Goal: Task Accomplishment & Management: Manage account settings

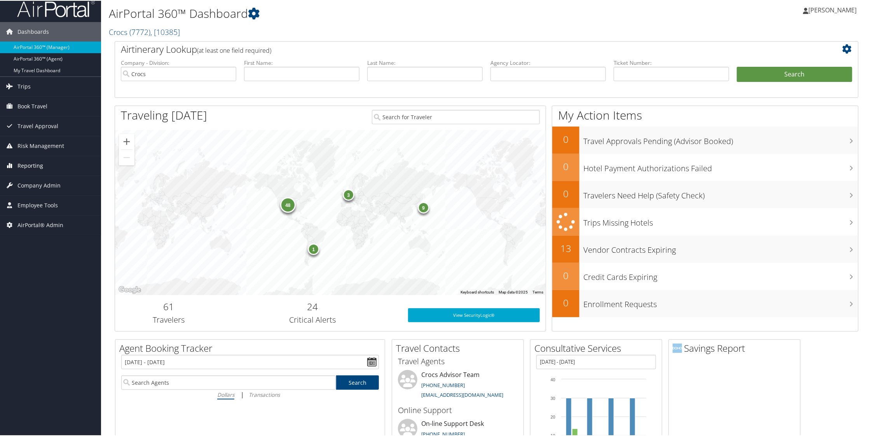
click at [35, 170] on span "Reporting" at bounding box center [30, 164] width 26 height 19
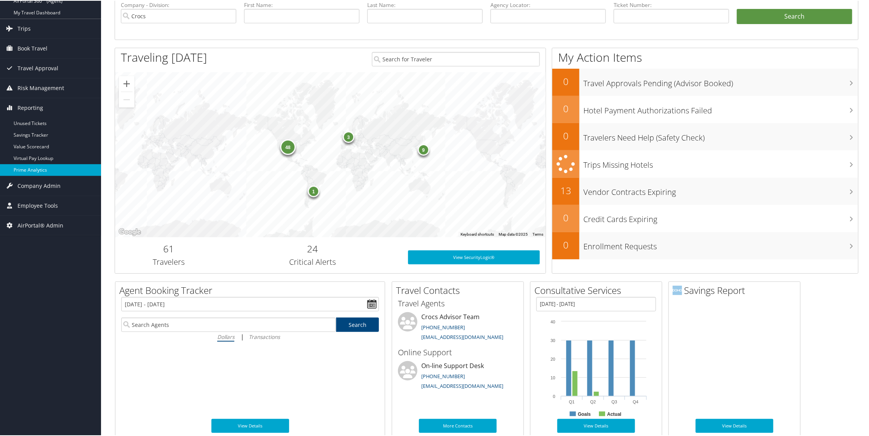
scroll to position [68, 0]
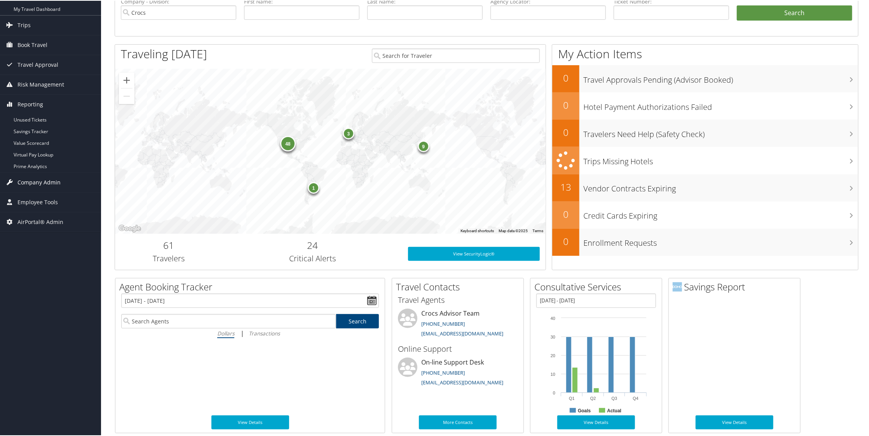
click at [48, 185] on span "Company Admin" at bounding box center [38, 181] width 43 height 19
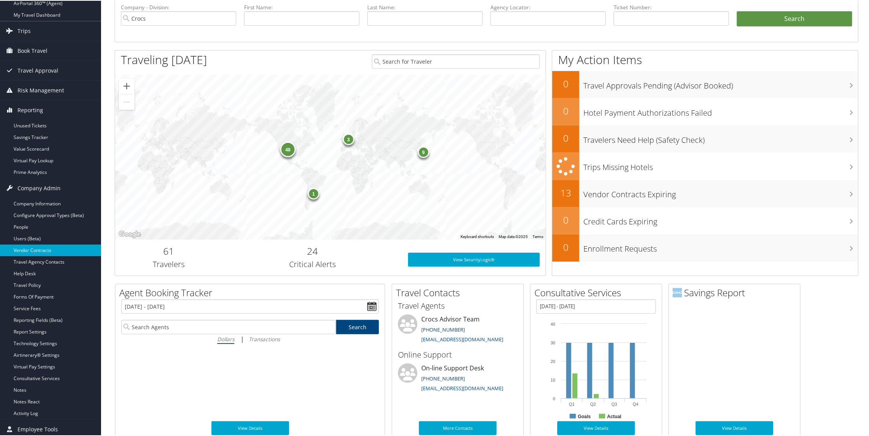
click at [47, 255] on ul "Company Information Configure Approval Types (Beta) People Users (Beta) Vendor …" at bounding box center [50, 308] width 101 height 222
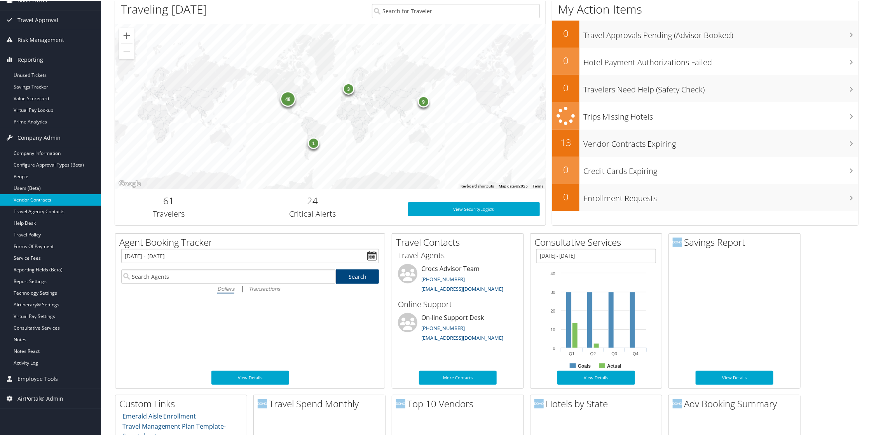
scroll to position [113, 0]
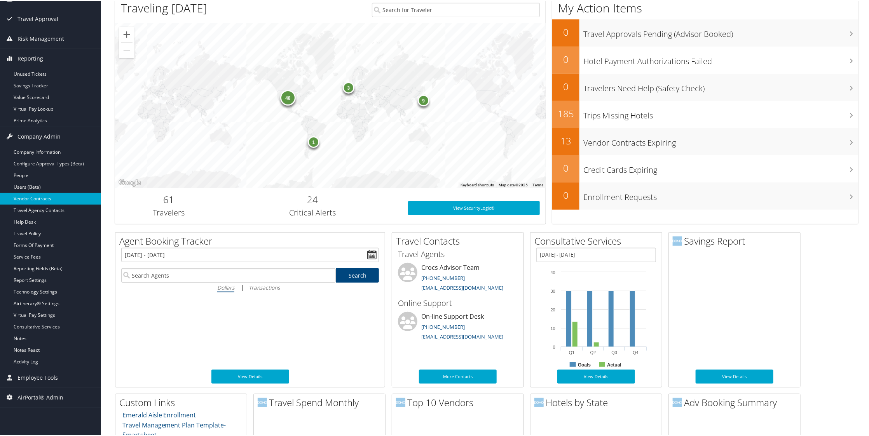
click at [51, 195] on link "Vendor Contracts" at bounding box center [50, 198] width 101 height 12
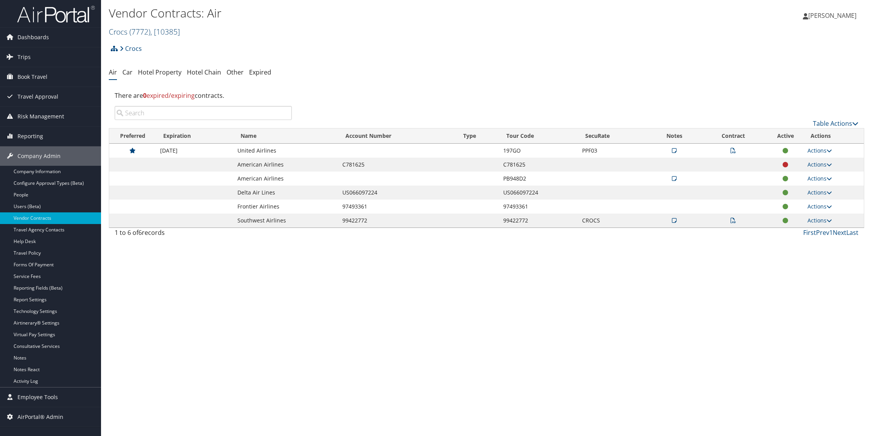
click at [180, 30] on span ", [ 10385 ]" at bounding box center [165, 31] width 30 height 10
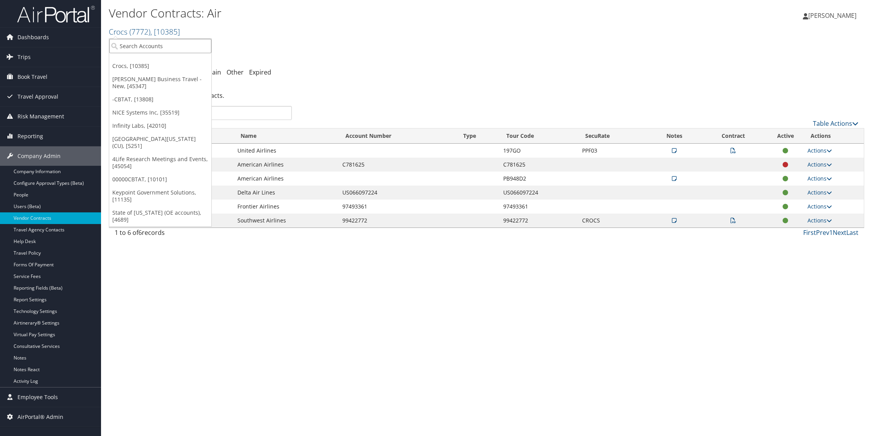
click at [163, 47] on input "search" at bounding box center [160, 46] width 102 height 14
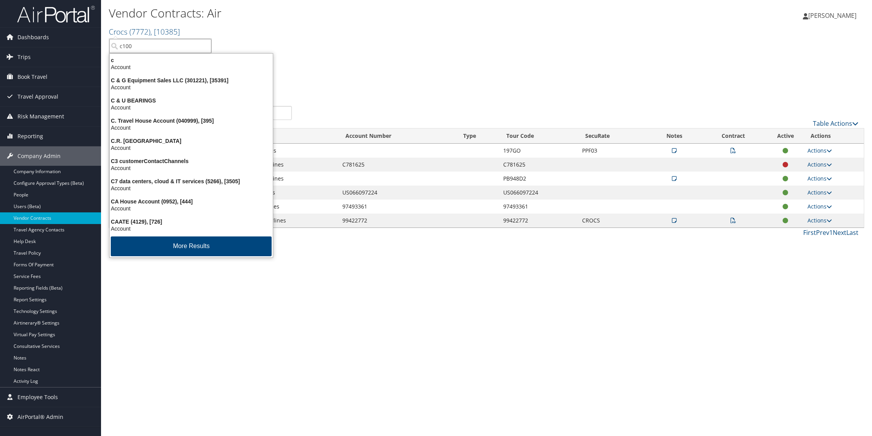
type input "c1000"
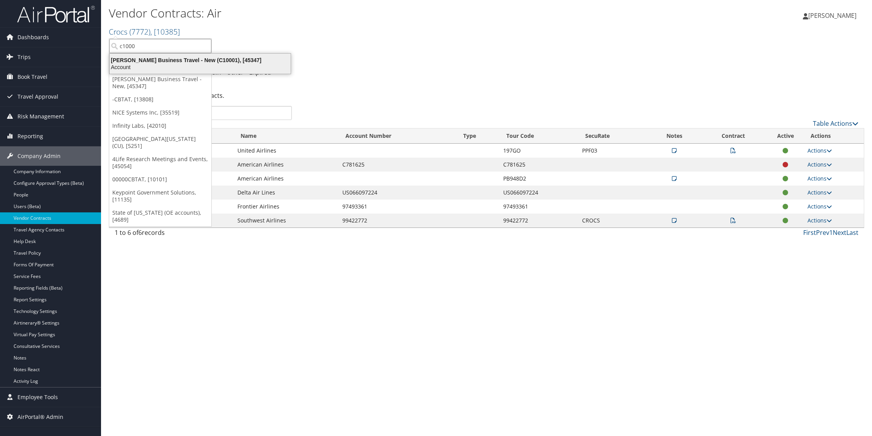
click at [185, 65] on div "Account" at bounding box center [200, 67] width 190 height 7
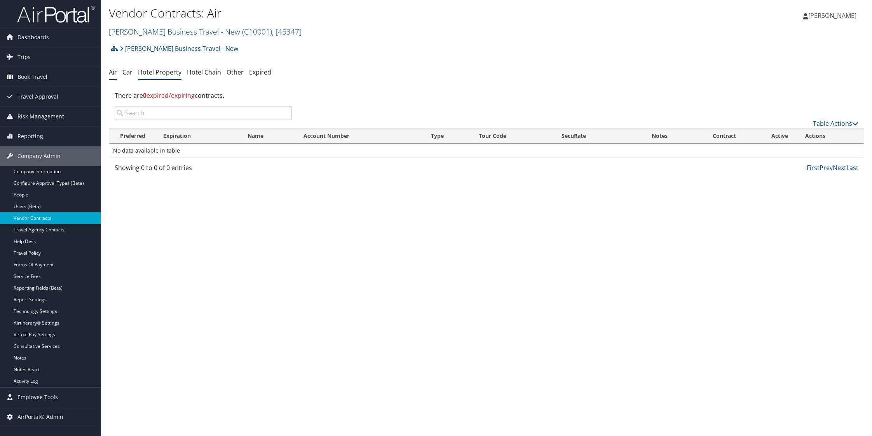
click at [174, 69] on link "Hotel Property" at bounding box center [160, 72] width 44 height 9
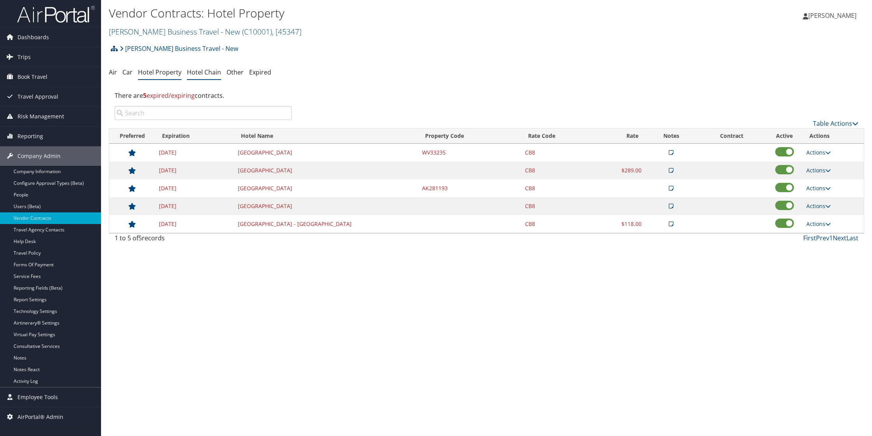
click at [205, 74] on link "Hotel Chain" at bounding box center [204, 72] width 34 height 9
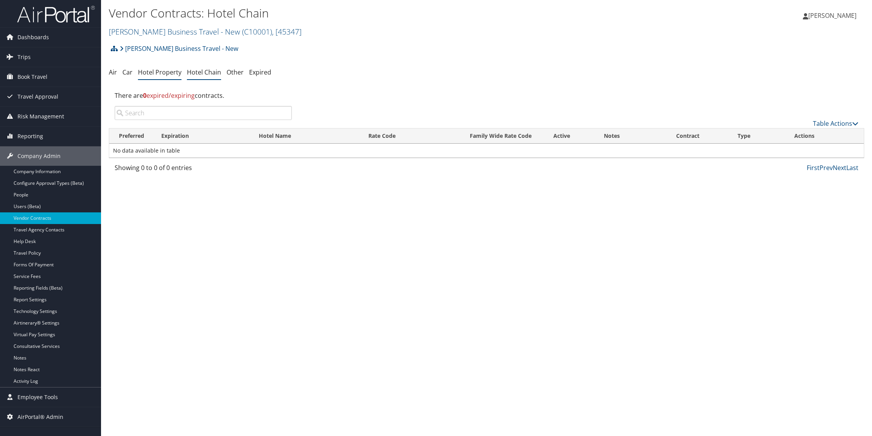
click at [167, 73] on link "Hotel Property" at bounding box center [160, 72] width 44 height 9
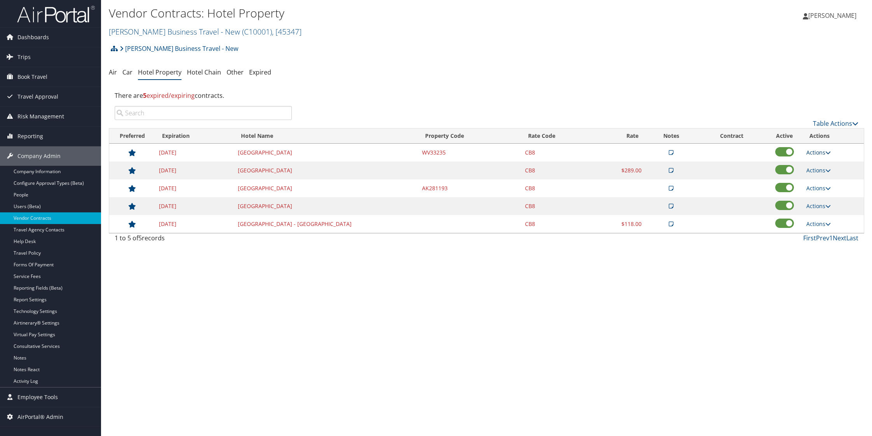
click at [828, 152] on icon at bounding box center [827, 152] width 5 height 5
click at [830, 178] on link "Edit" at bounding box center [828, 177] width 42 height 13
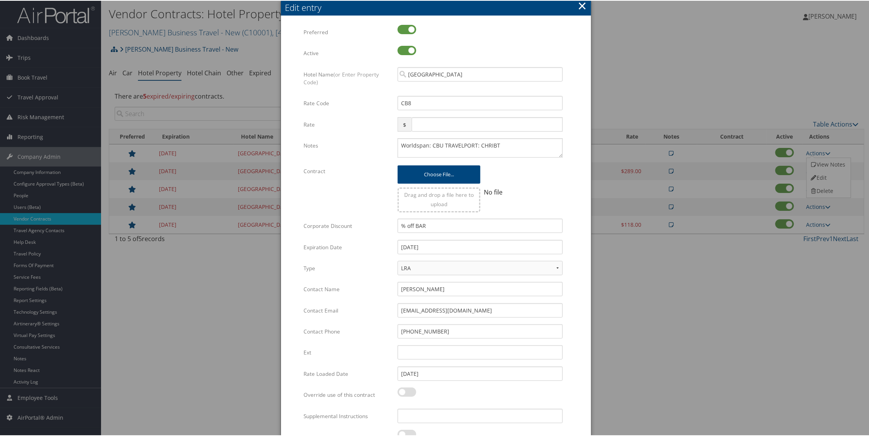
click at [584, 5] on button "×" at bounding box center [582, 5] width 9 height 16
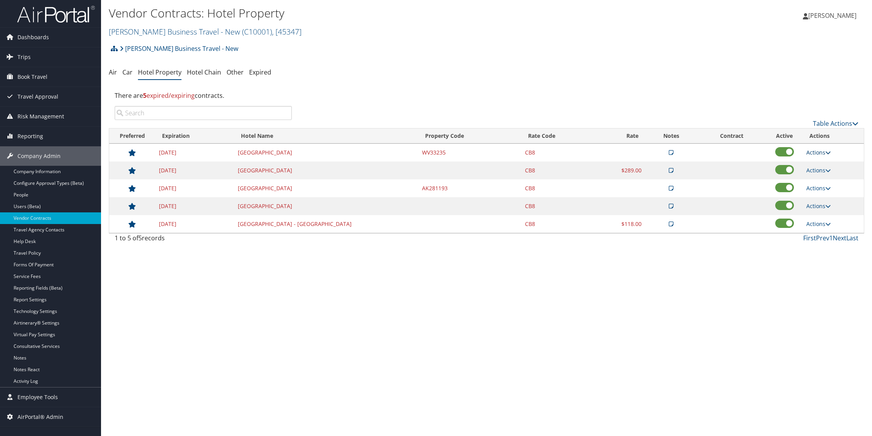
click at [821, 152] on link "Actions" at bounding box center [818, 152] width 24 height 7
click at [830, 176] on link "Edit" at bounding box center [828, 177] width 42 height 13
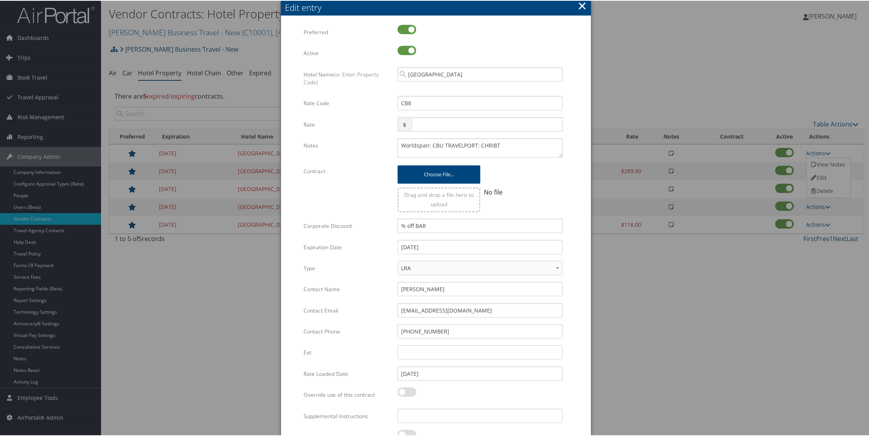
click at [582, 7] on button "×" at bounding box center [582, 5] width 9 height 16
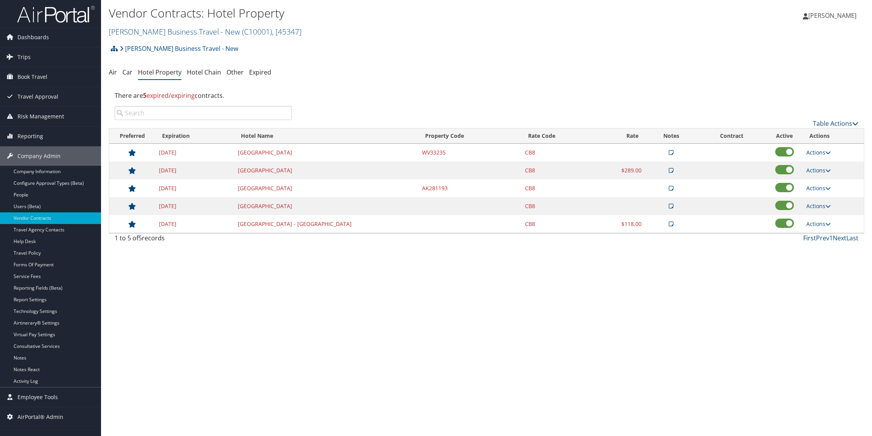
click at [823, 151] on link "Actions" at bounding box center [818, 152] width 24 height 7
click at [832, 164] on link "View Notes" at bounding box center [828, 163] width 42 height 13
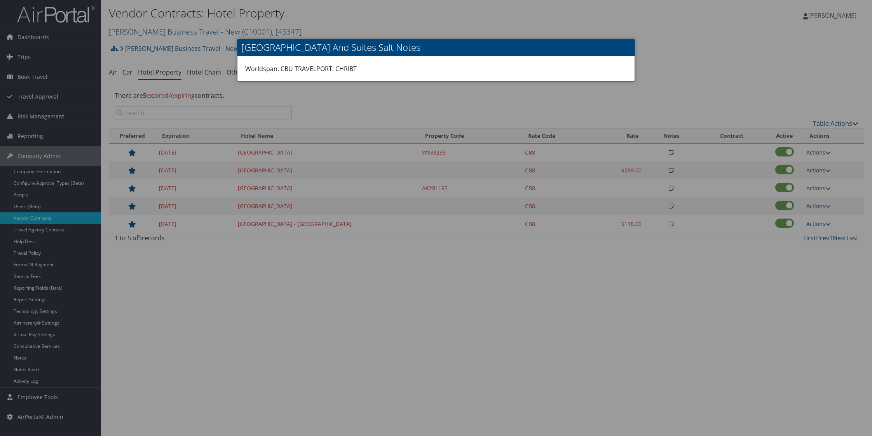
click at [756, 66] on div at bounding box center [436, 218] width 872 height 436
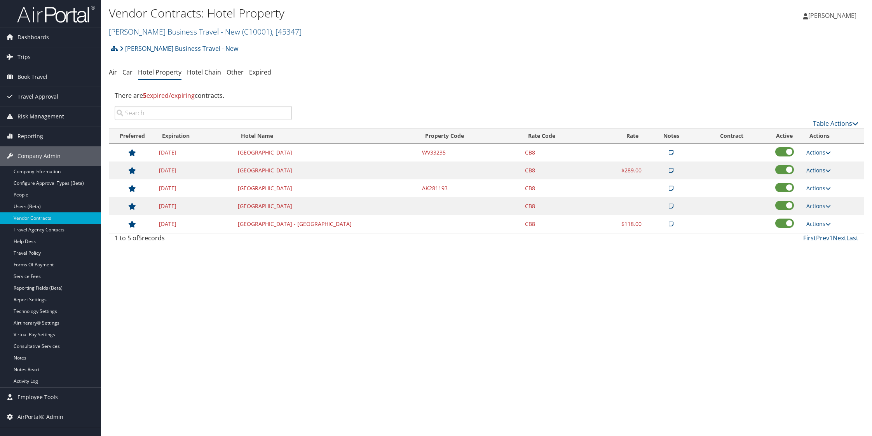
click at [673, 223] on icon at bounding box center [671, 224] width 5 height 5
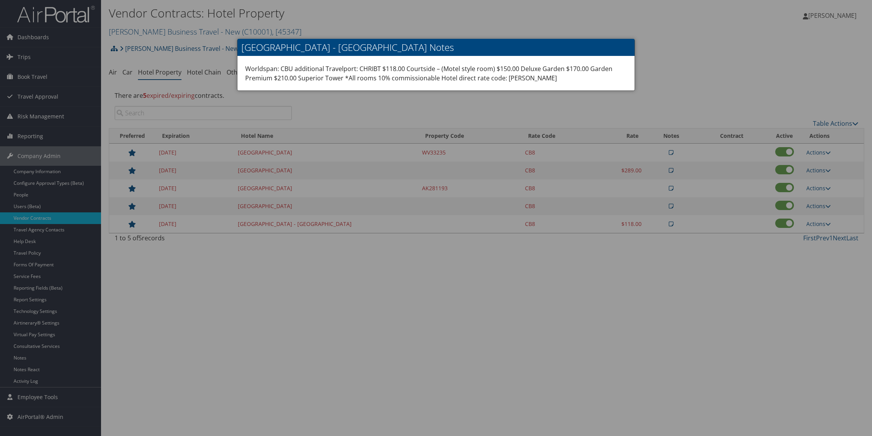
click at [700, 84] on div at bounding box center [436, 218] width 872 height 436
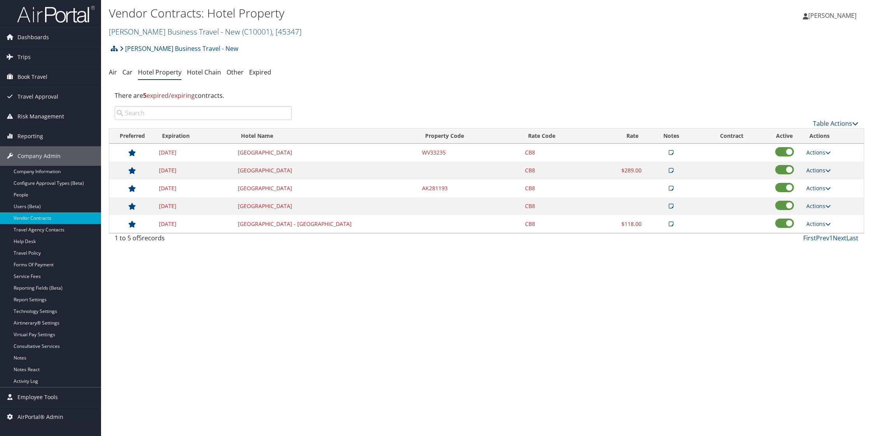
click at [829, 171] on icon at bounding box center [827, 170] width 5 height 5
click at [835, 196] on link "Edit" at bounding box center [828, 194] width 42 height 13
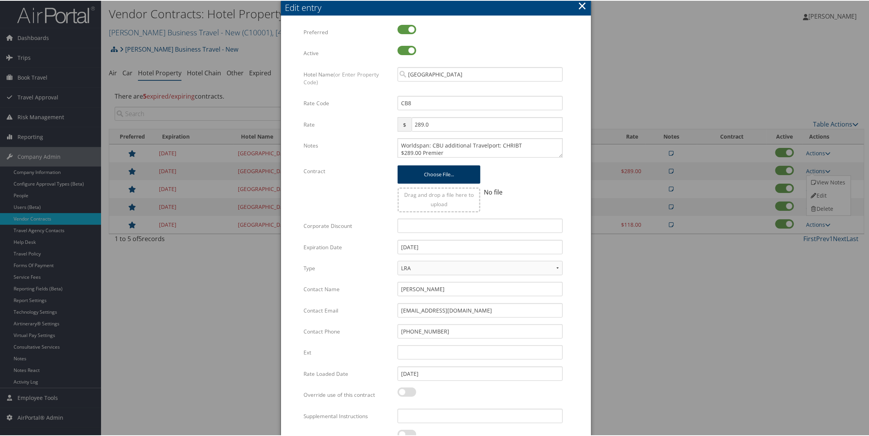
click at [453, 177] on button "Choose file..." at bounding box center [439, 174] width 82 height 18
drag, startPoint x: 582, startPoint y: 6, endPoint x: 587, endPoint y: 17, distance: 12.3
click at [582, 6] on button "×" at bounding box center [582, 5] width 9 height 16
